Goal: Task Accomplishment & Management: Use online tool/utility

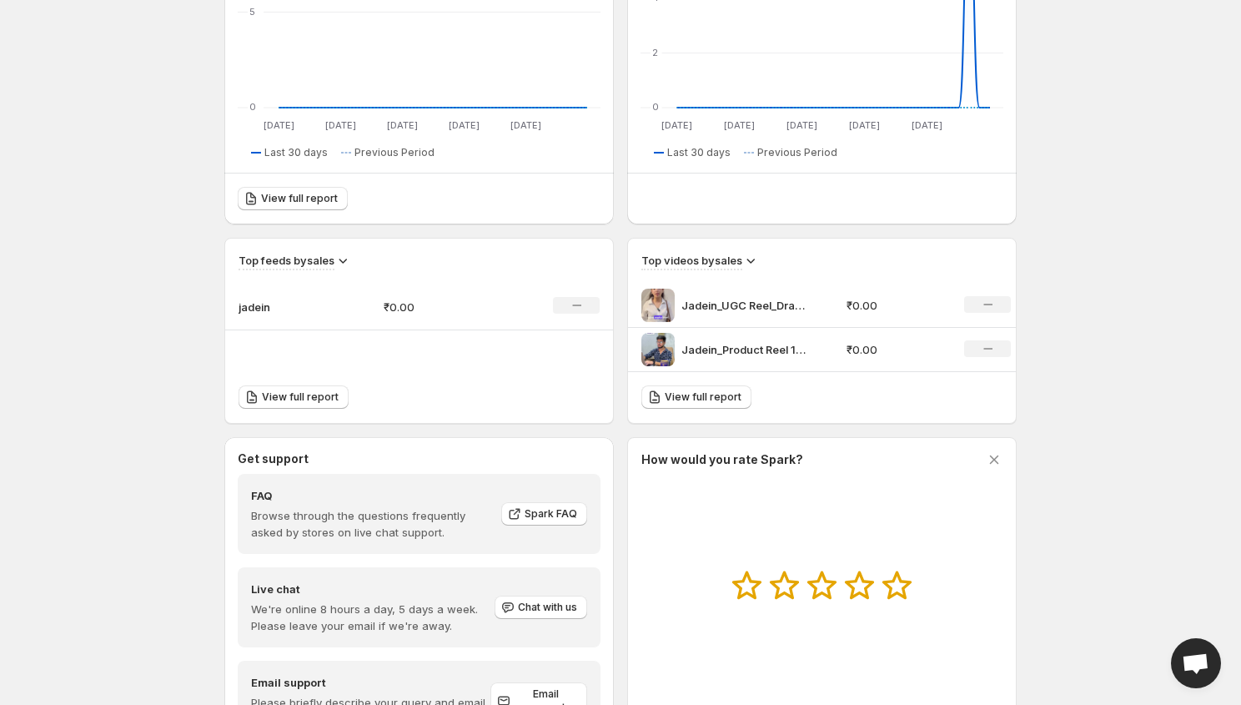
scroll to position [349, 0]
click at [753, 263] on icon at bounding box center [750, 262] width 17 height 17
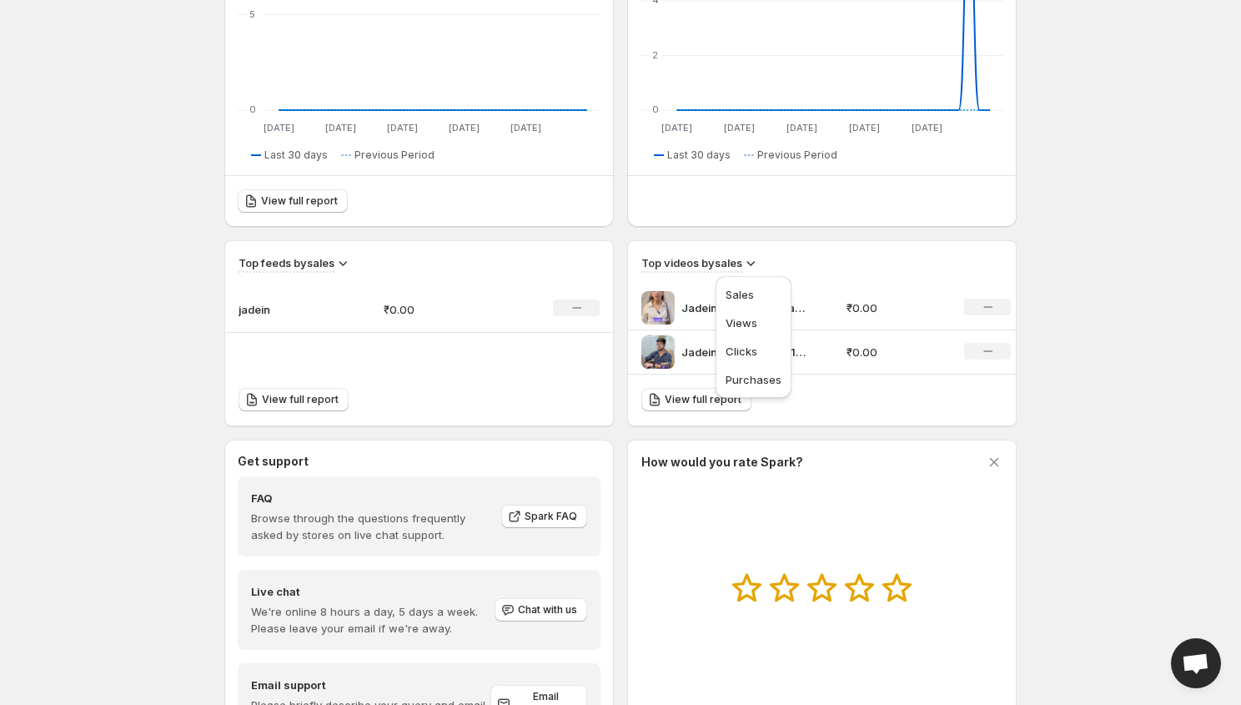
click at [753, 263] on icon at bounding box center [750, 262] width 17 height 17
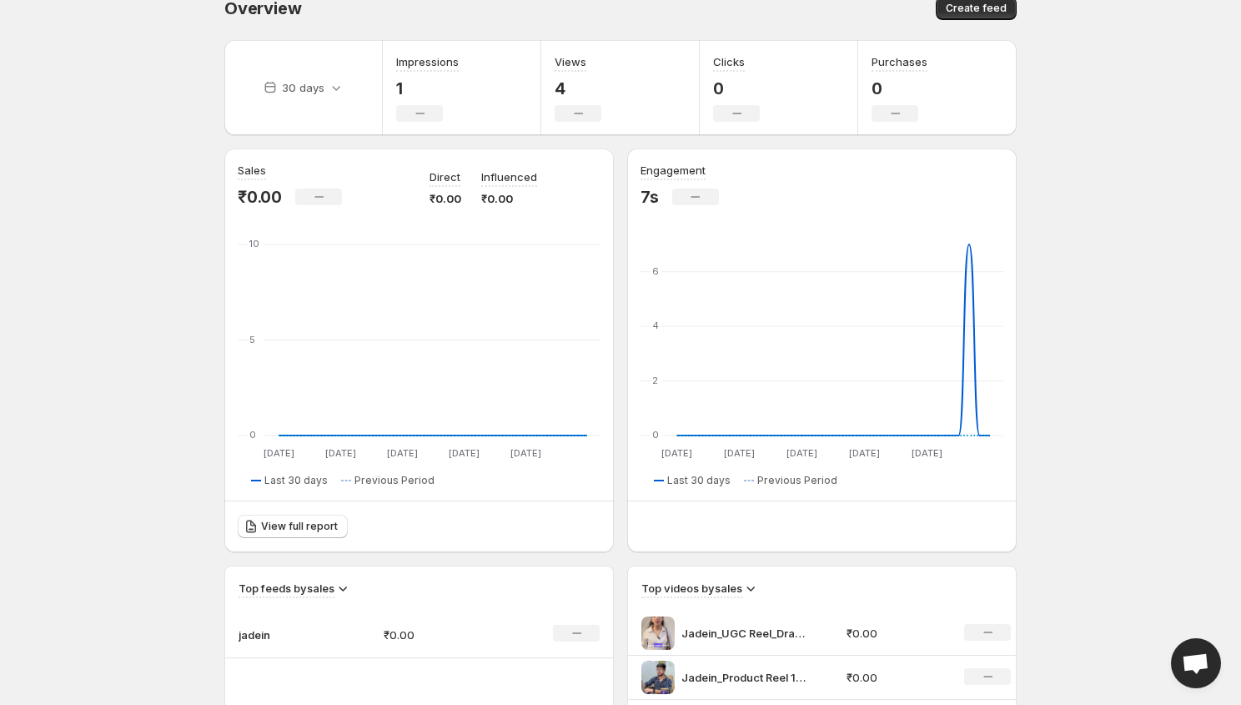
scroll to position [0, 0]
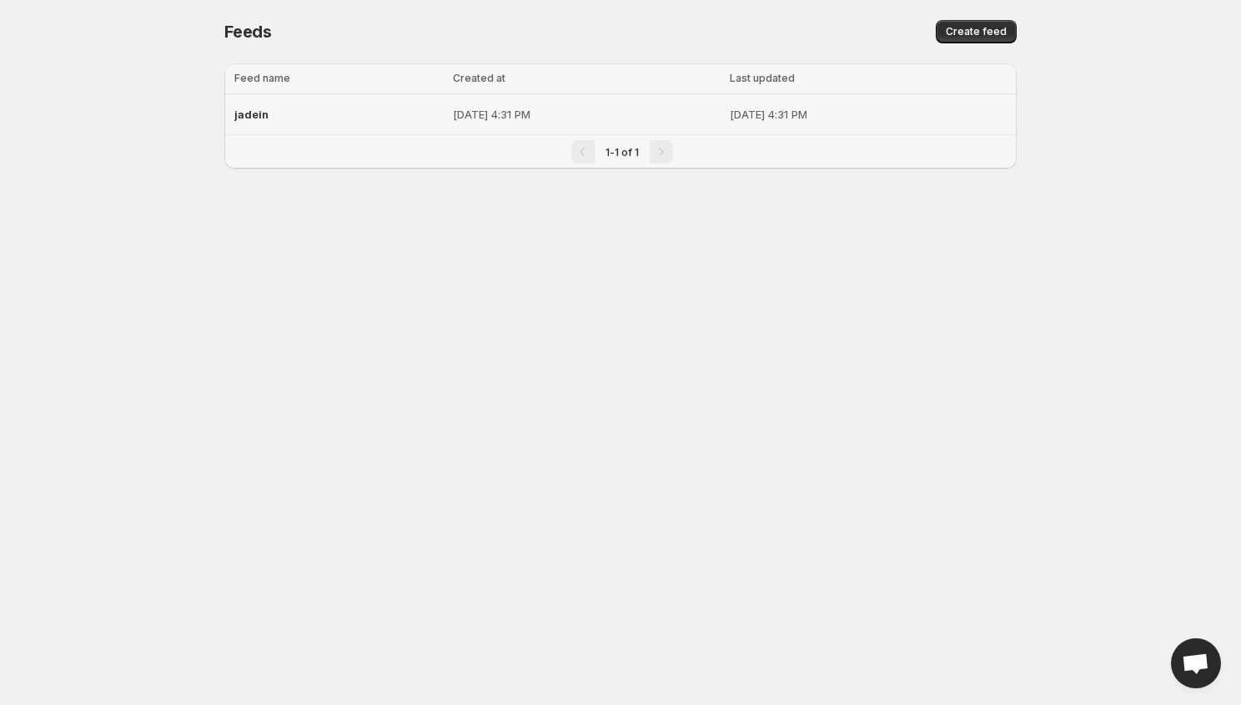
click at [297, 111] on div "jadein" at bounding box center [338, 114] width 209 height 30
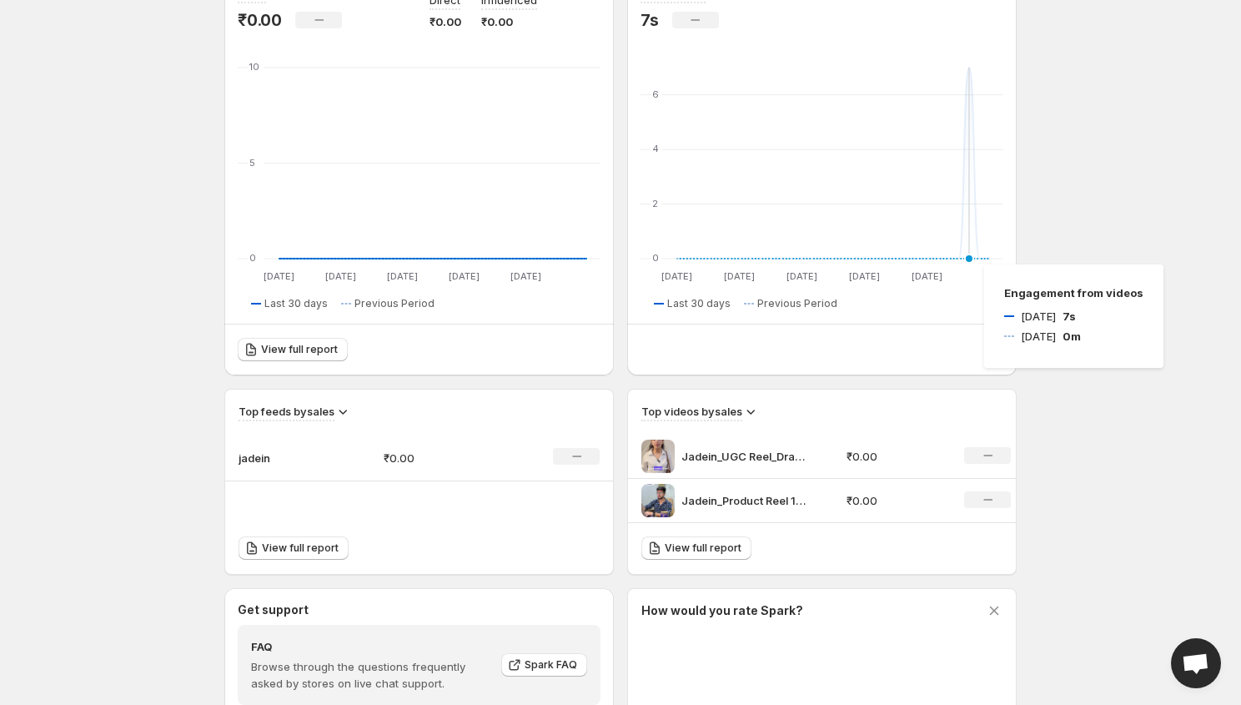
scroll to position [202, 0]
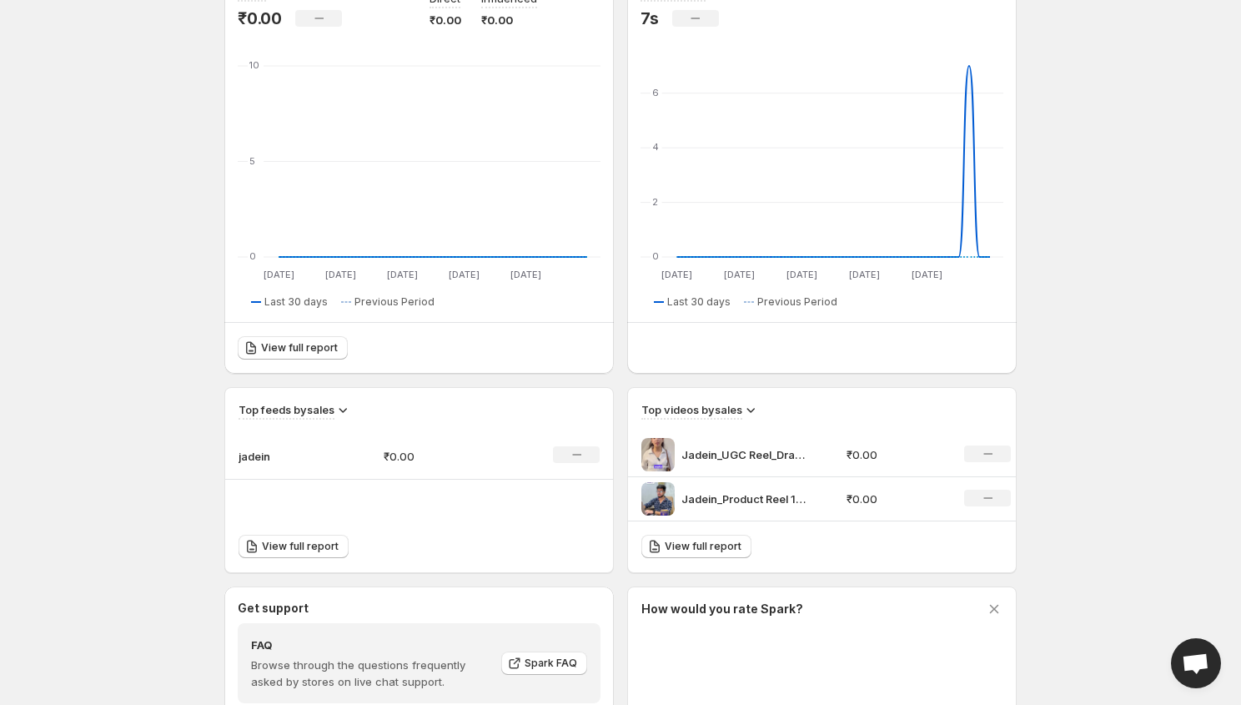
click at [955, 454] on td "No change" at bounding box center [983, 455] width 66 height 44
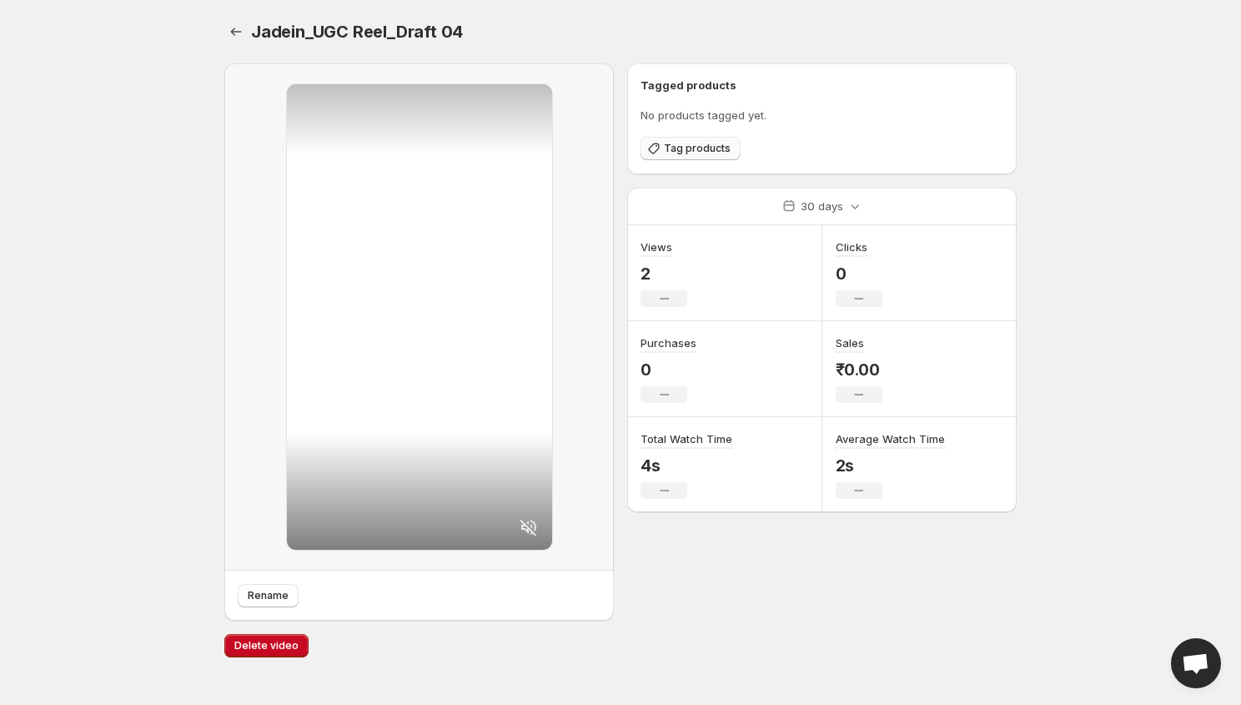
click at [716, 149] on span "Tag products" at bounding box center [697, 148] width 67 height 13
click at [703, 148] on span "Tag products" at bounding box center [697, 148] width 67 height 13
